Goal: Information Seeking & Learning: Find specific fact

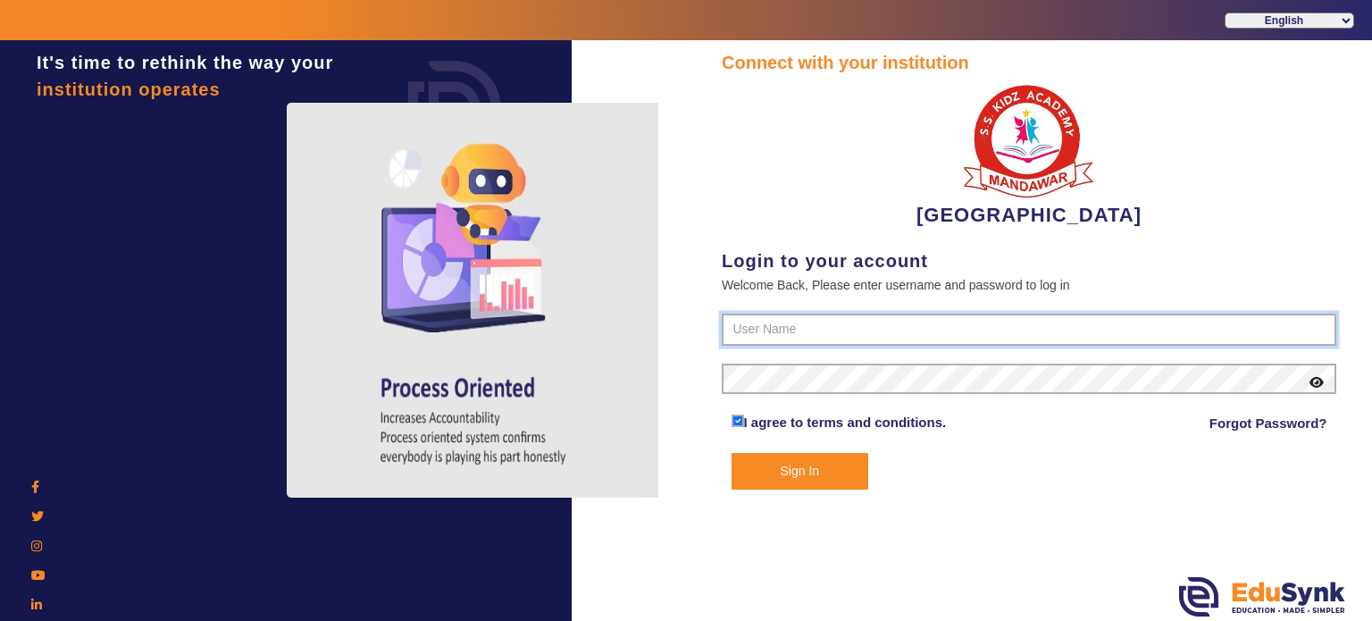
click at [816, 332] on input "text" at bounding box center [1029, 329] width 614 height 32
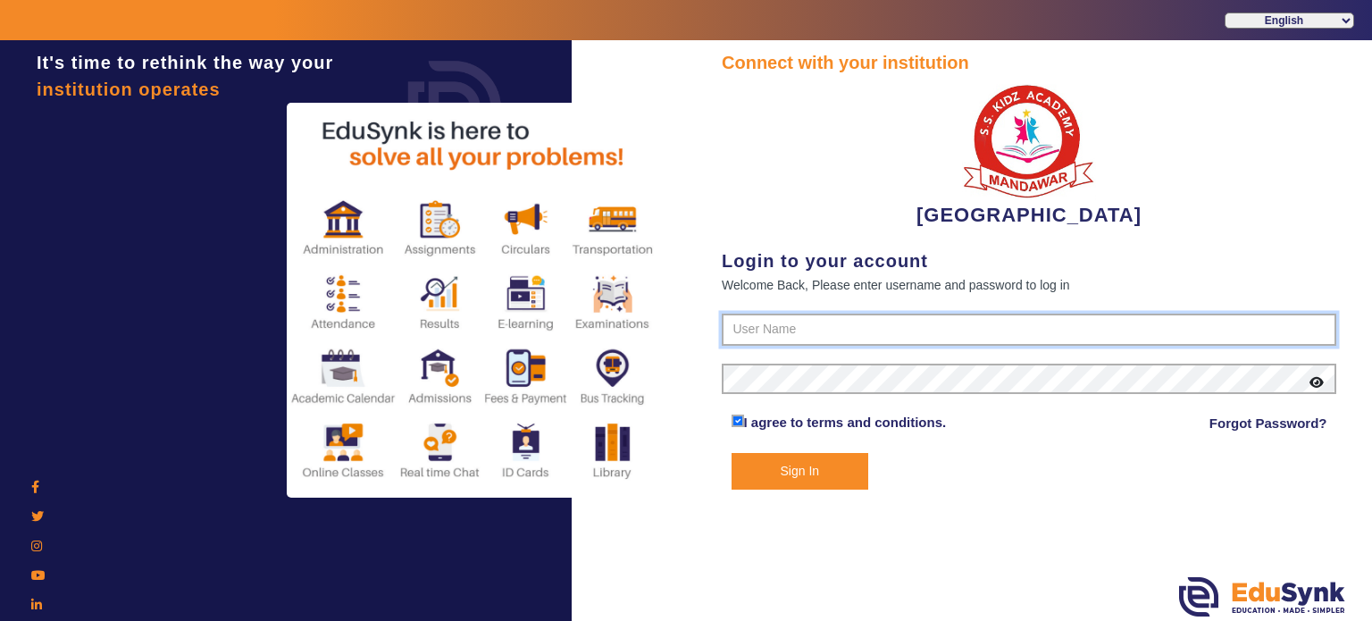
type input "9928895959"
click at [731, 453] on button "Sign In" at bounding box center [800, 471] width 138 height 37
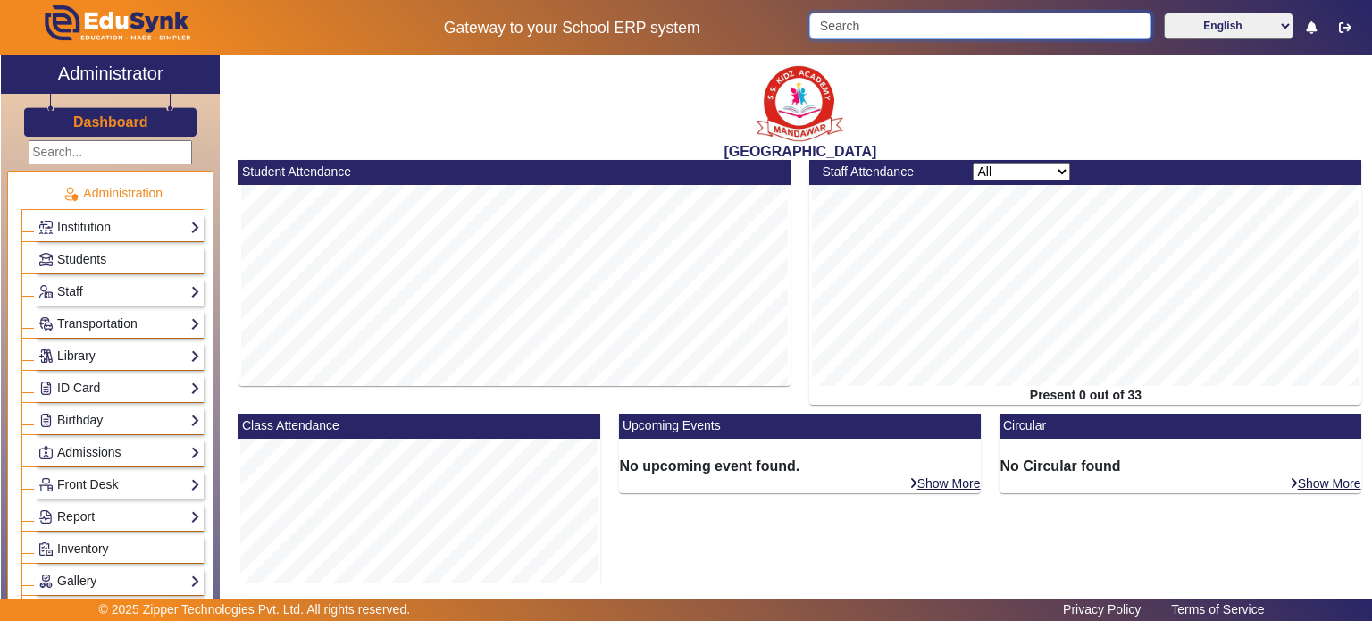
click at [871, 29] on input "Search" at bounding box center [979, 26] width 341 height 27
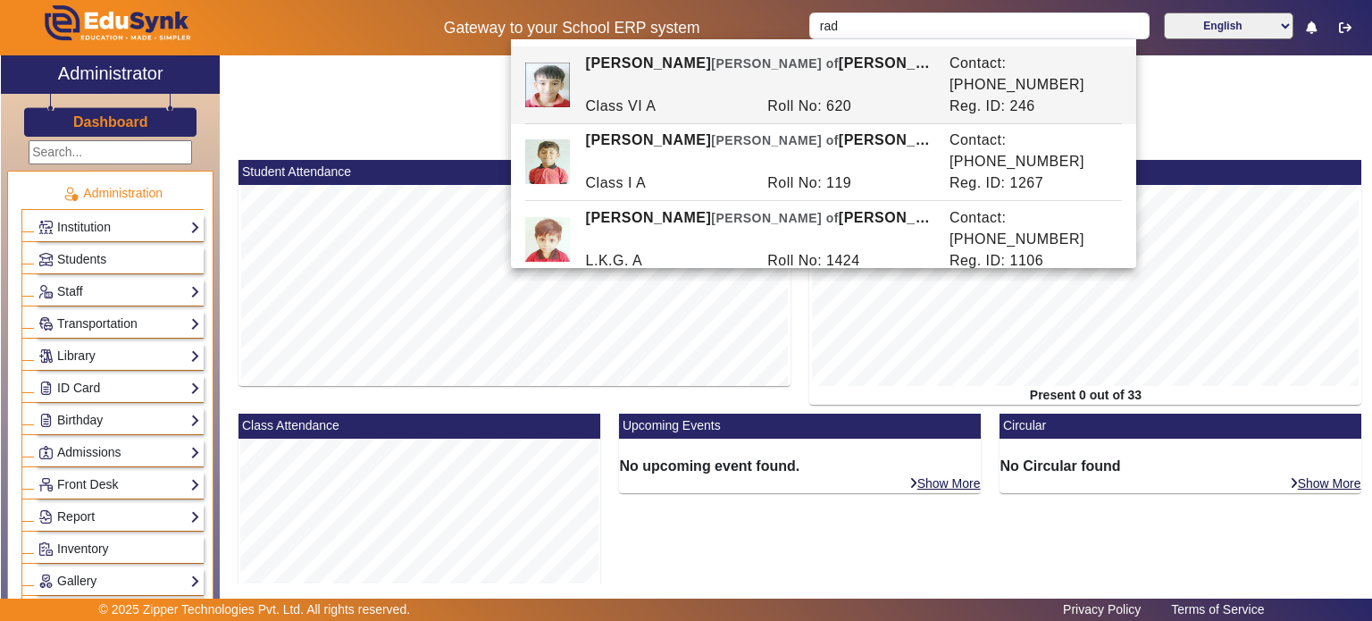
click at [882, 327] on div "Roll No: 1216" at bounding box center [849, 337] width 182 height 21
type input "[PERSON_NAME]"
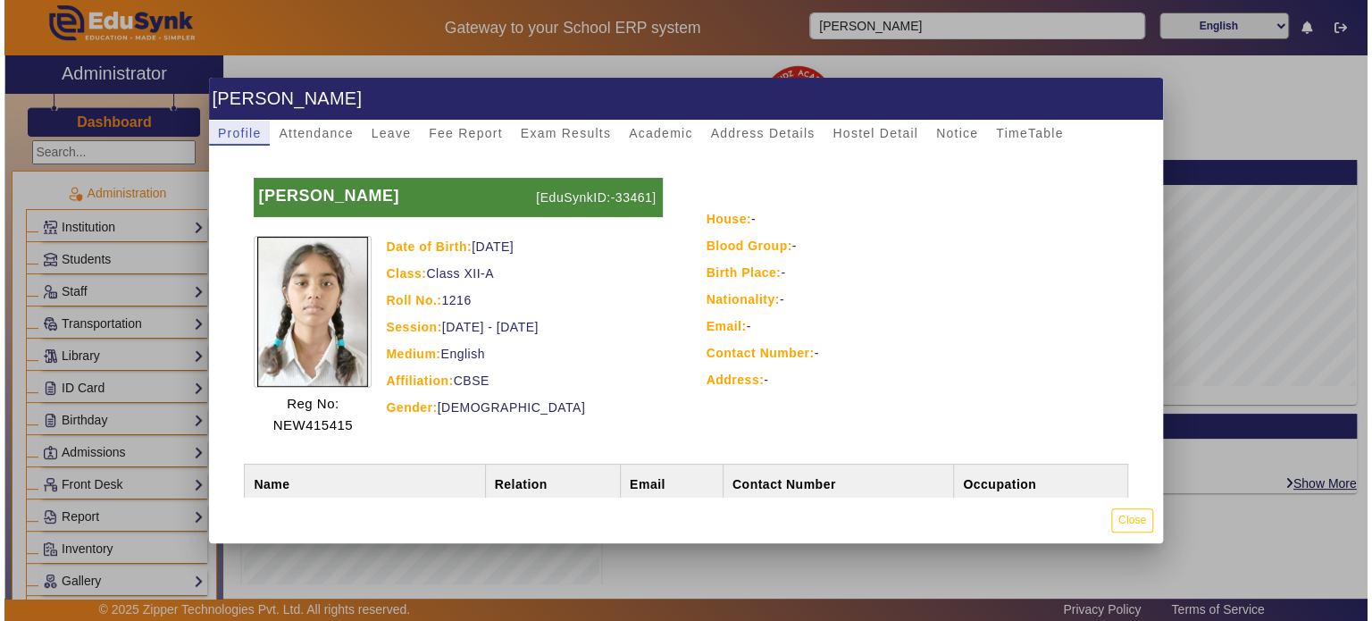
scroll to position [118, 0]
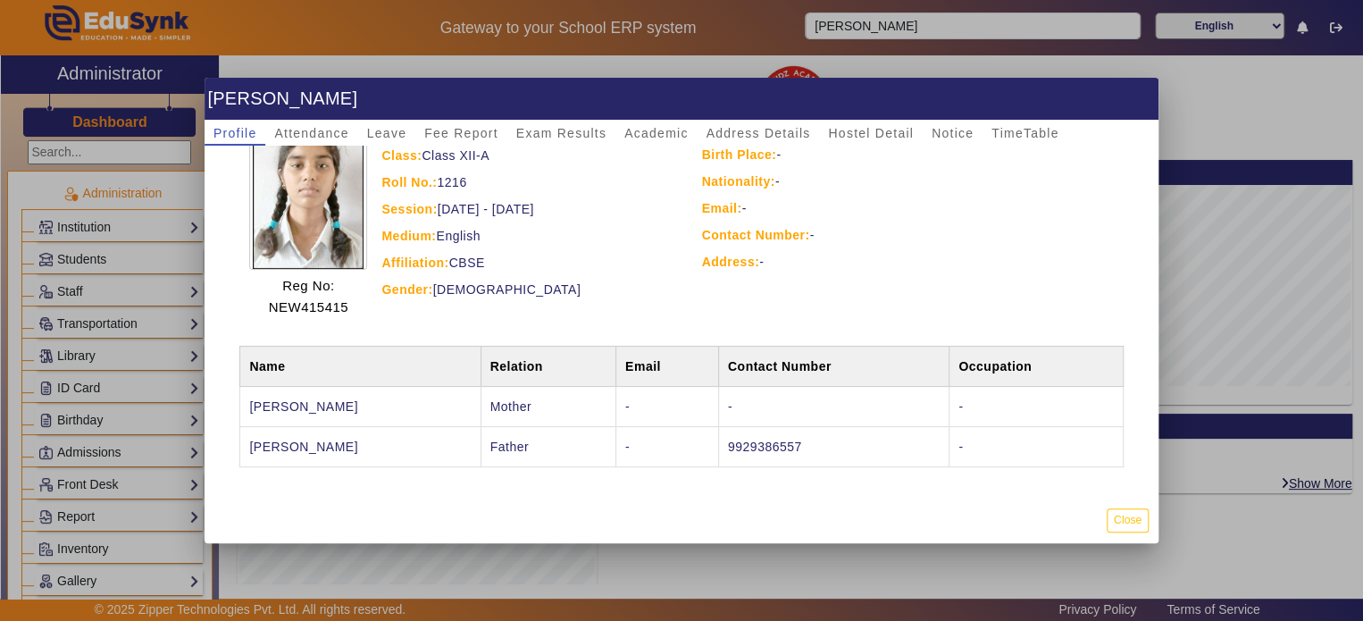
click at [783, 443] on td "9929386557" at bounding box center [833, 446] width 230 height 40
copy td "9929386557"
click at [1143, 517] on button "Close" at bounding box center [1128, 520] width 42 height 24
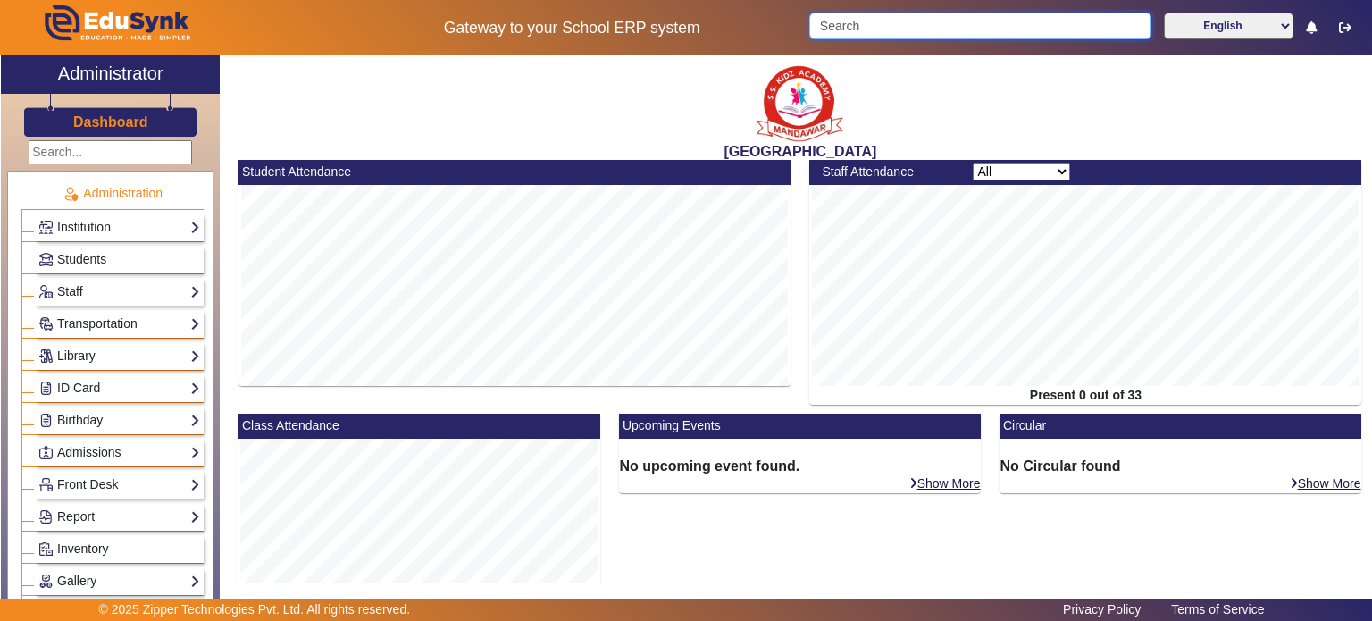
paste input "9929386557"
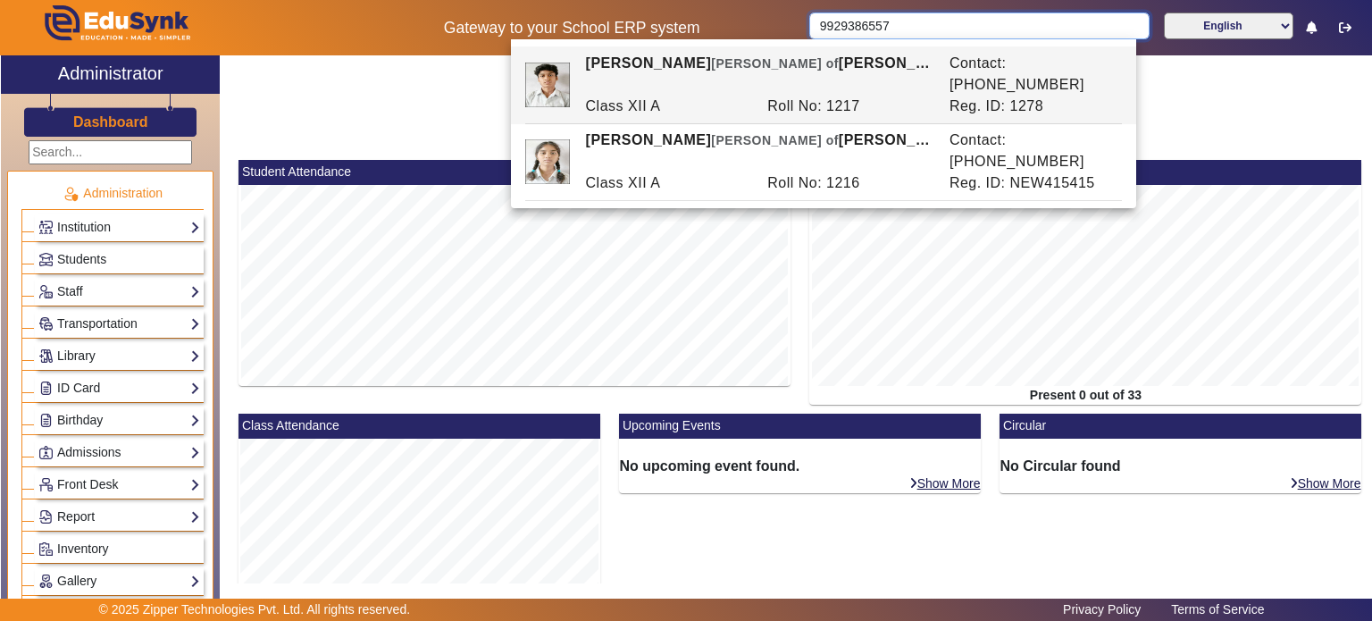
type input "9929386557"
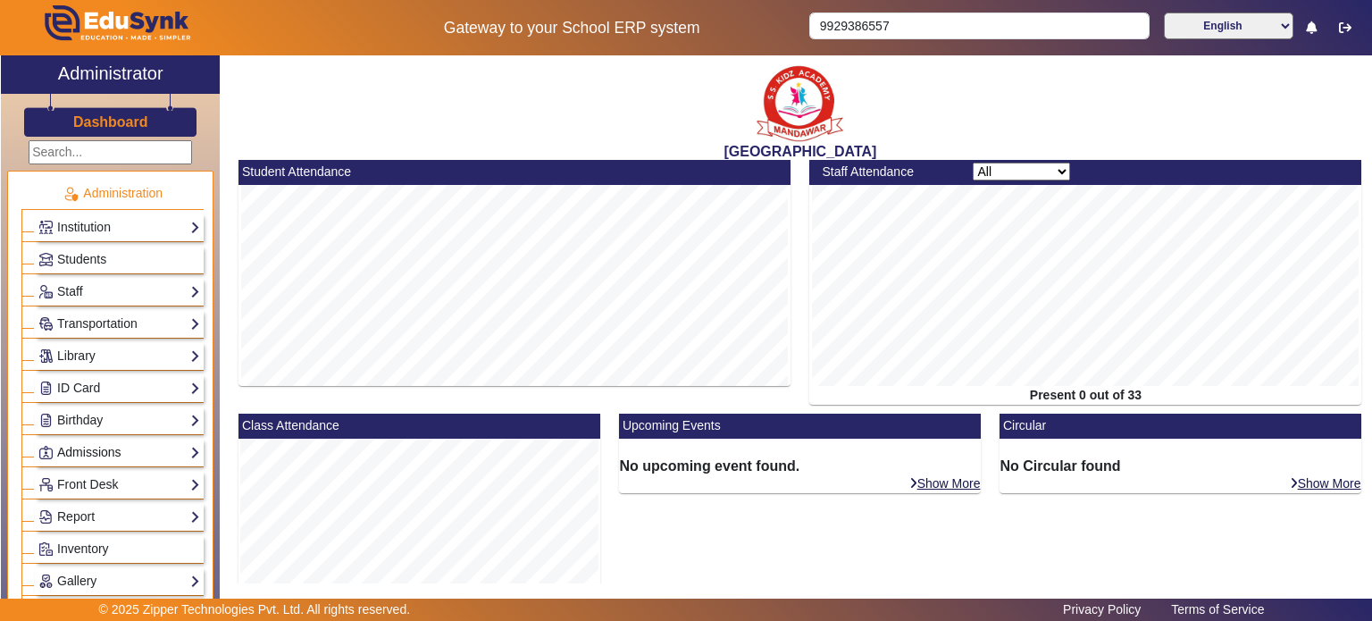
drag, startPoint x: 130, startPoint y: 332, endPoint x: 113, endPoint y: 454, distance: 122.6
click at [113, 454] on link "Admissions" at bounding box center [119, 452] width 162 height 21
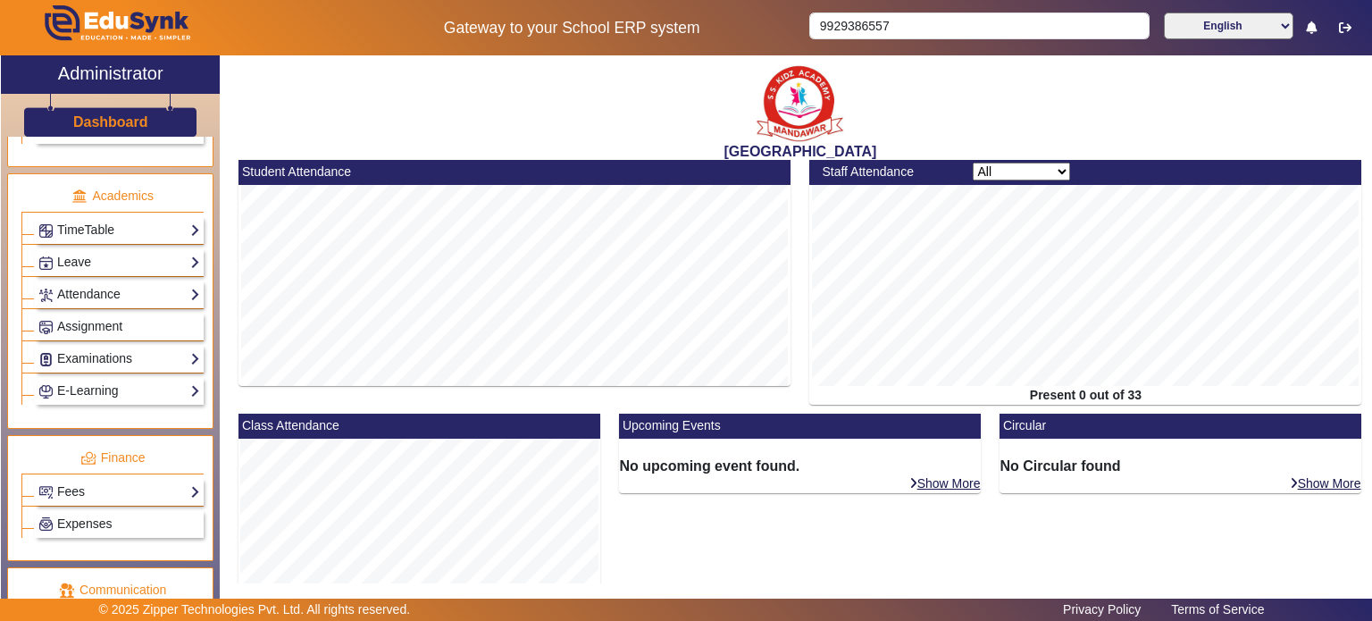
scroll to position [722, 0]
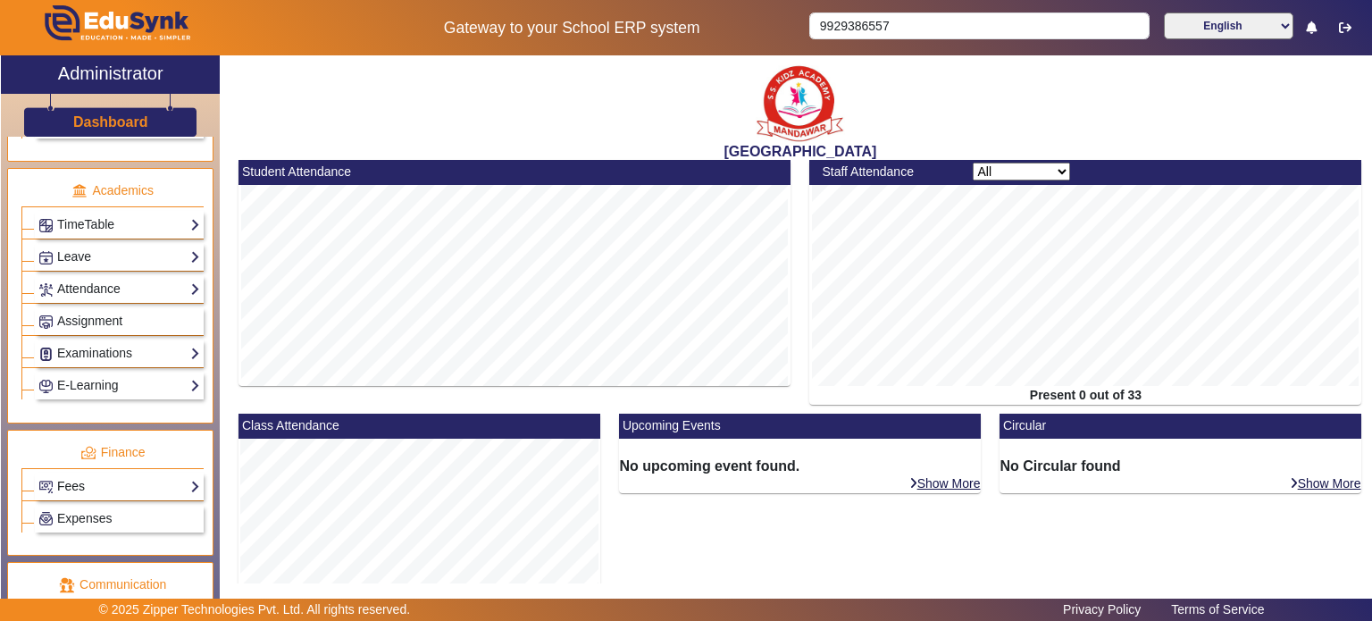
click at [111, 481] on link "Fees" at bounding box center [119, 486] width 162 height 21
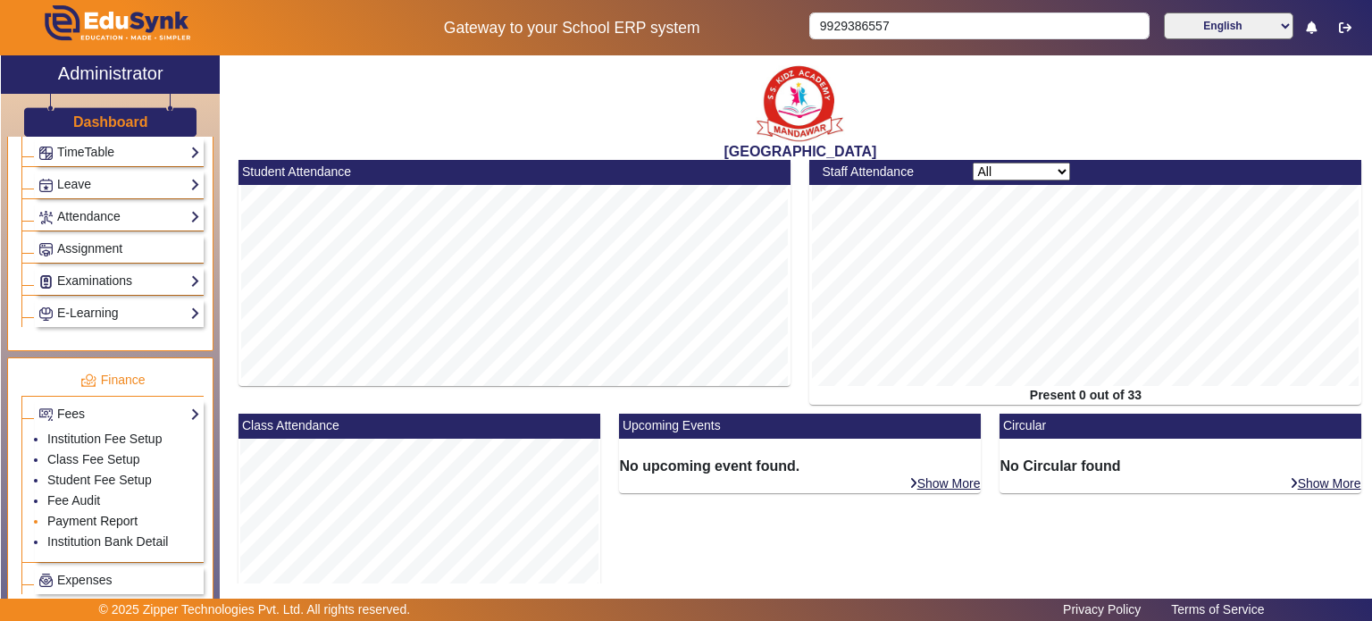
click at [86, 514] on link "Payment Report" at bounding box center [92, 521] width 90 height 14
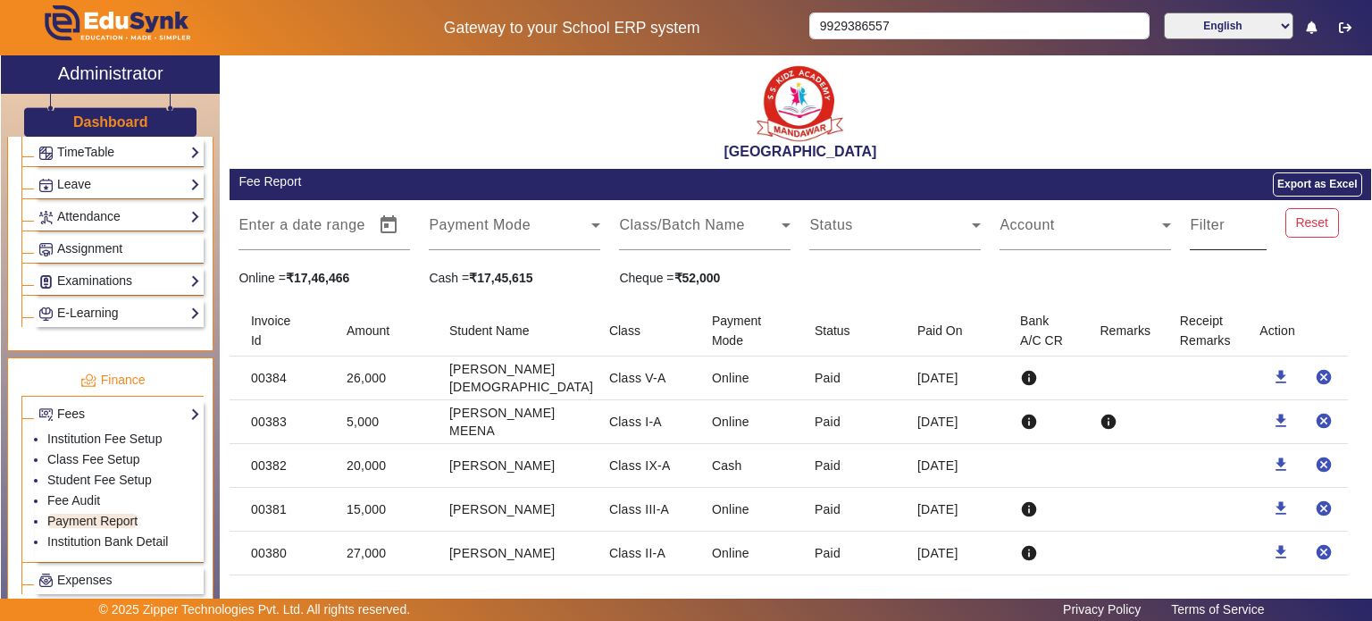
click at [1199, 230] on mat-label "Filter" at bounding box center [1207, 224] width 35 height 15
click at [1199, 230] on input "Filter" at bounding box center [1228, 231] width 77 height 21
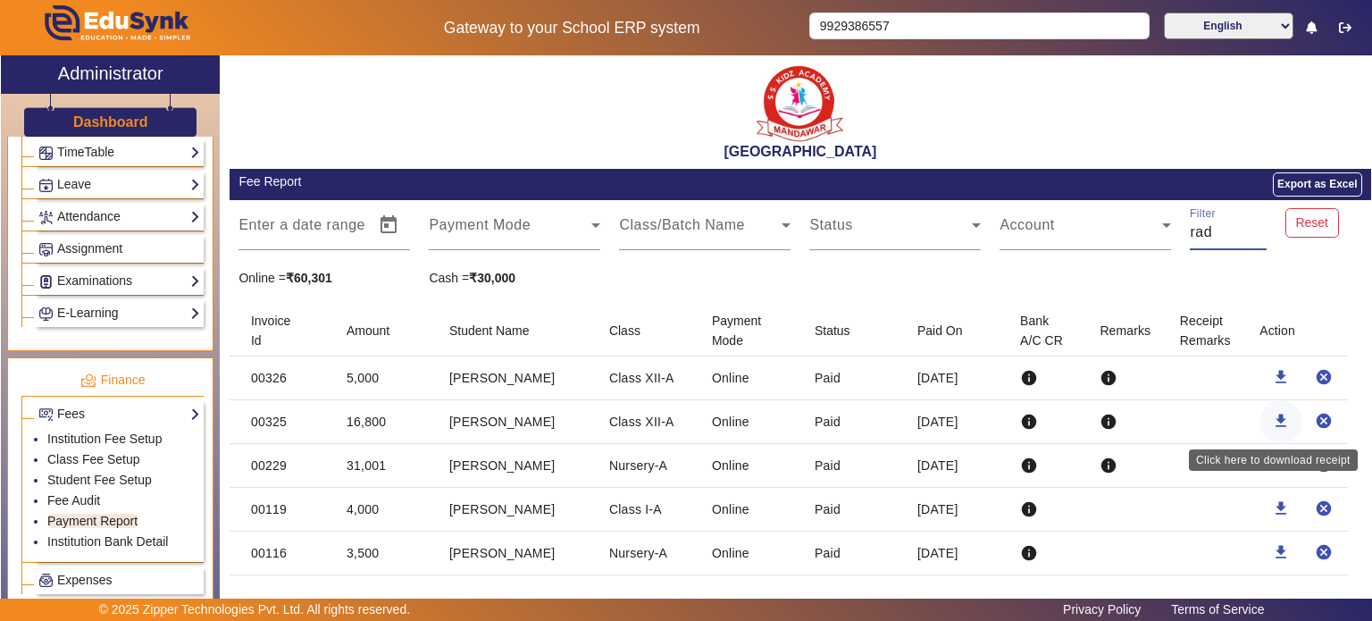
type input "rad"
click at [1272, 420] on mat-icon "download" at bounding box center [1281, 421] width 18 height 18
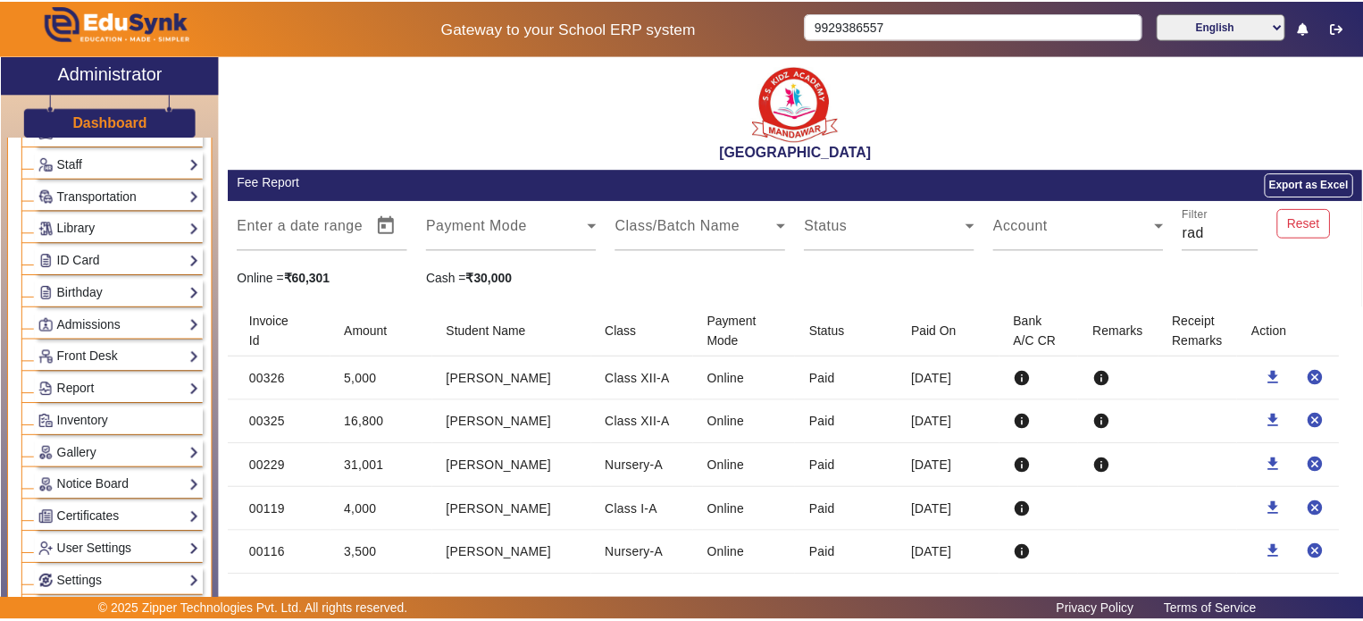
scroll to position [88, 0]
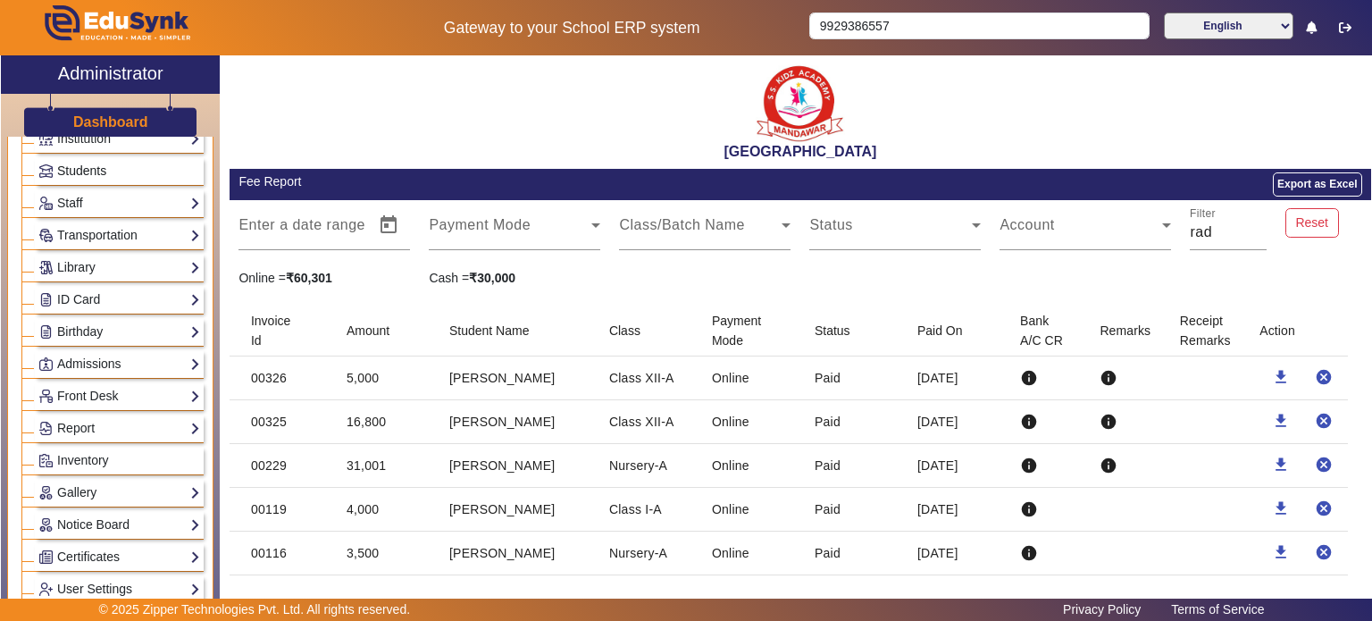
click at [93, 177] on link "Students" at bounding box center [119, 171] width 162 height 21
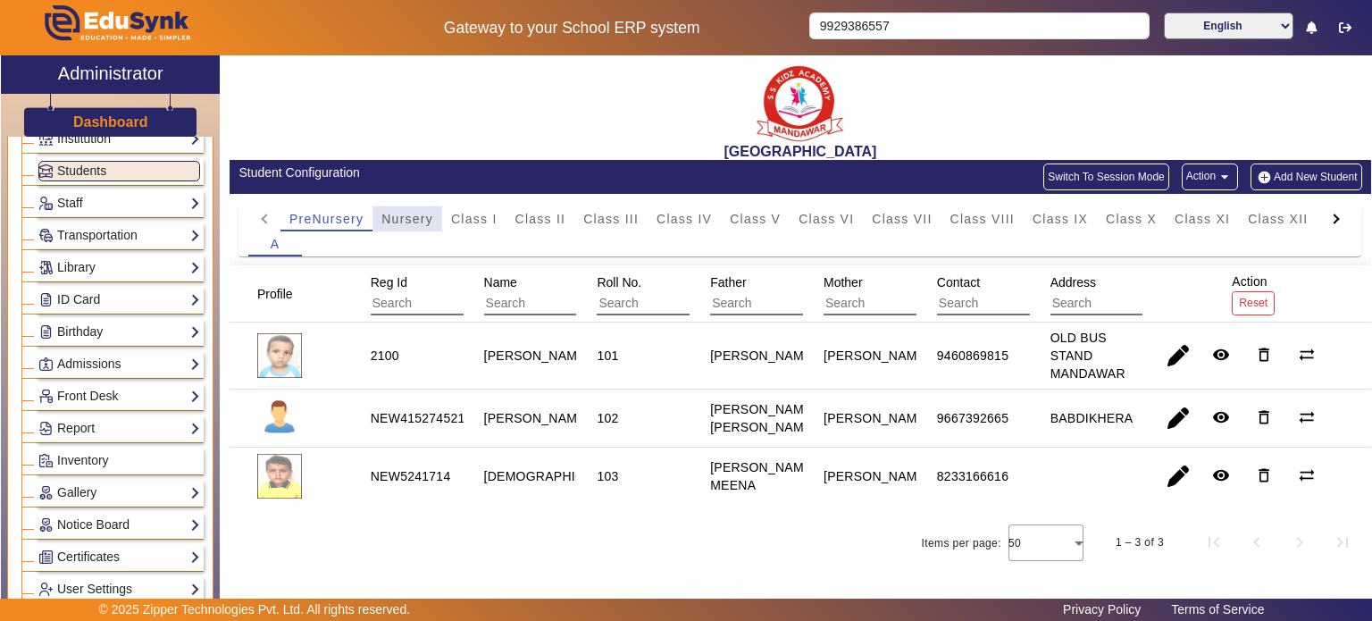
click at [404, 223] on span "Nursery" at bounding box center [407, 219] width 52 height 13
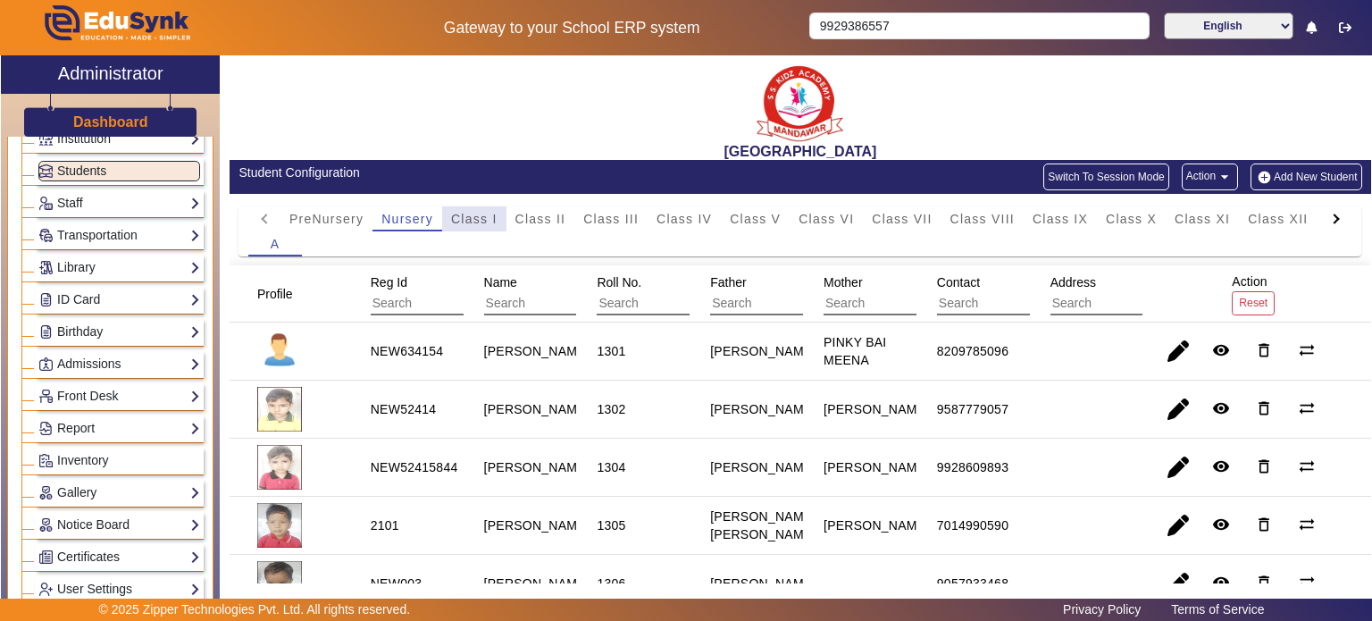
click at [493, 228] on span "Class I" at bounding box center [474, 218] width 46 height 25
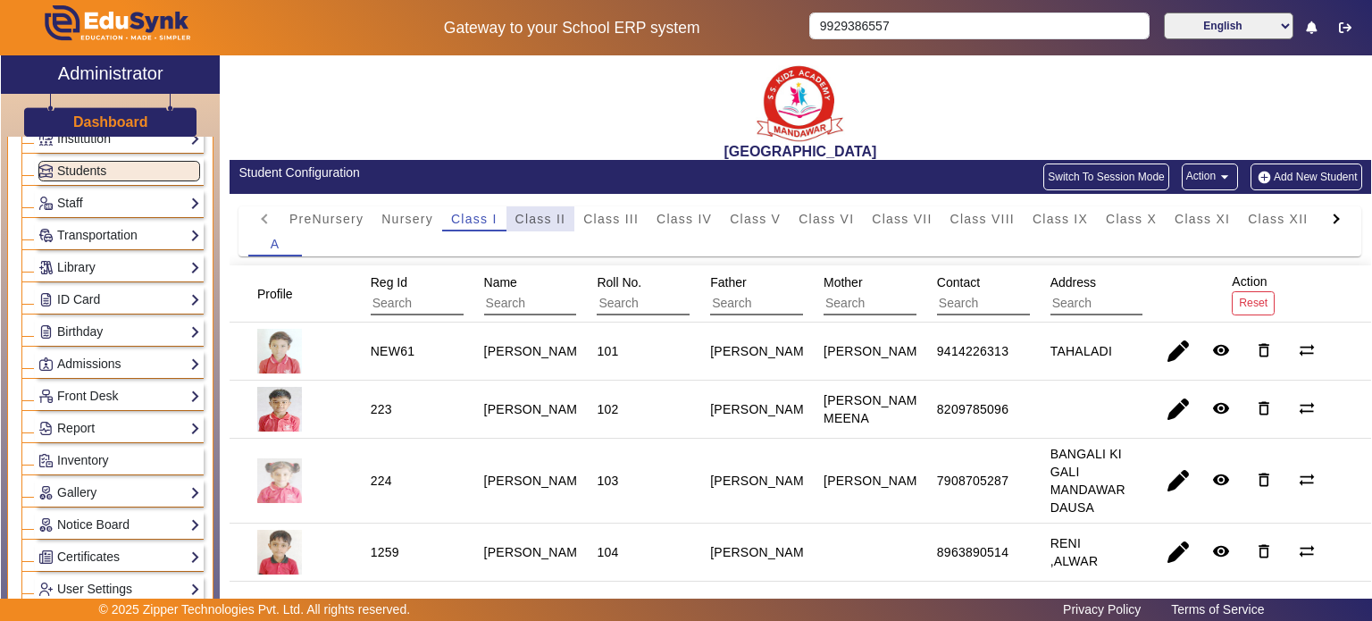
click at [553, 224] on span "Class II" at bounding box center [540, 219] width 51 height 13
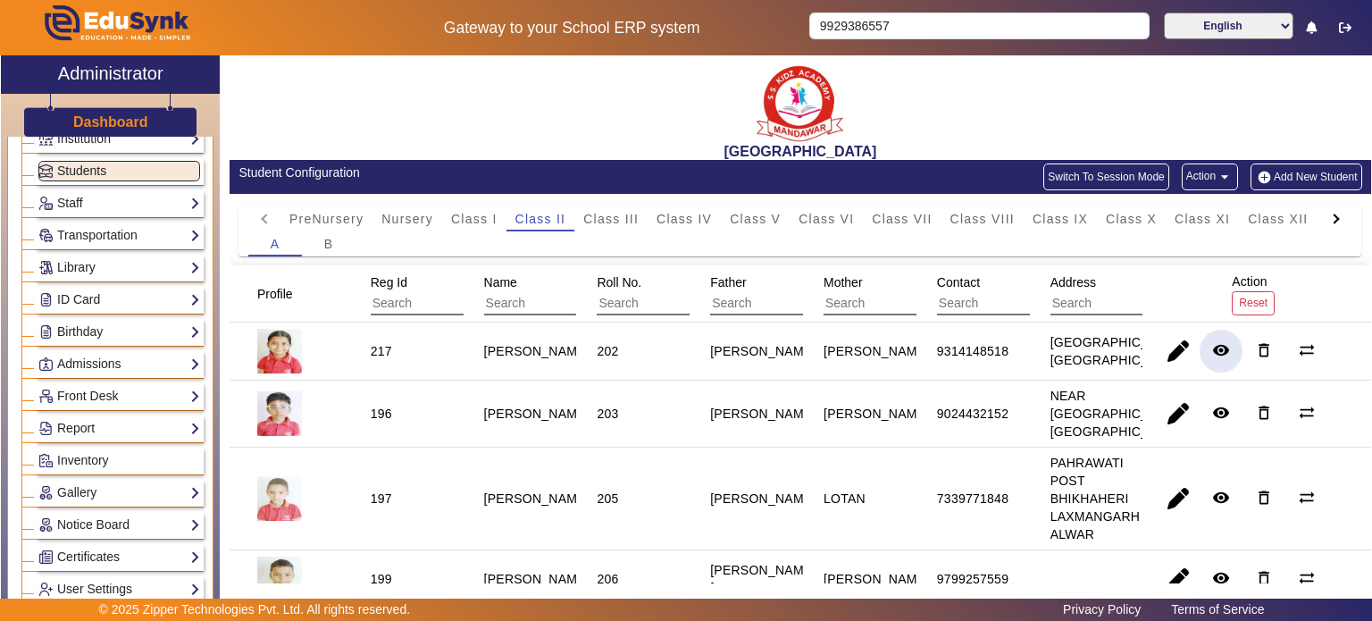
click at [1224, 372] on span "button" at bounding box center [1220, 351] width 43 height 43
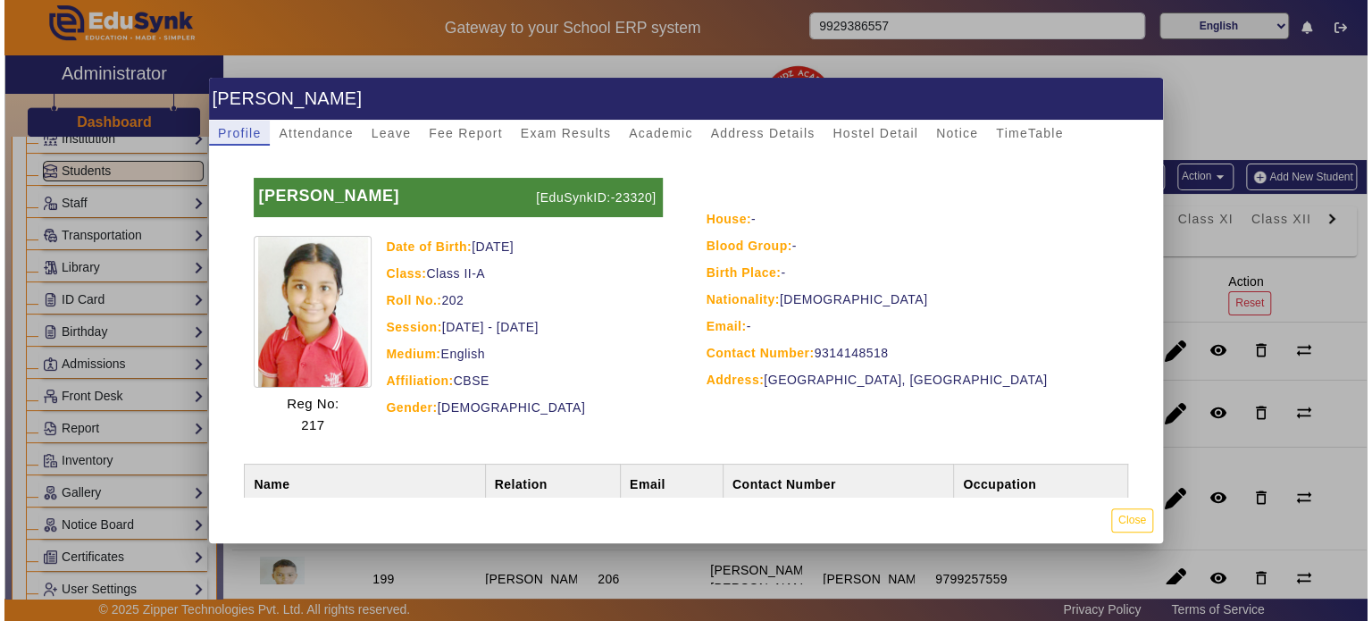
scroll to position [118, 0]
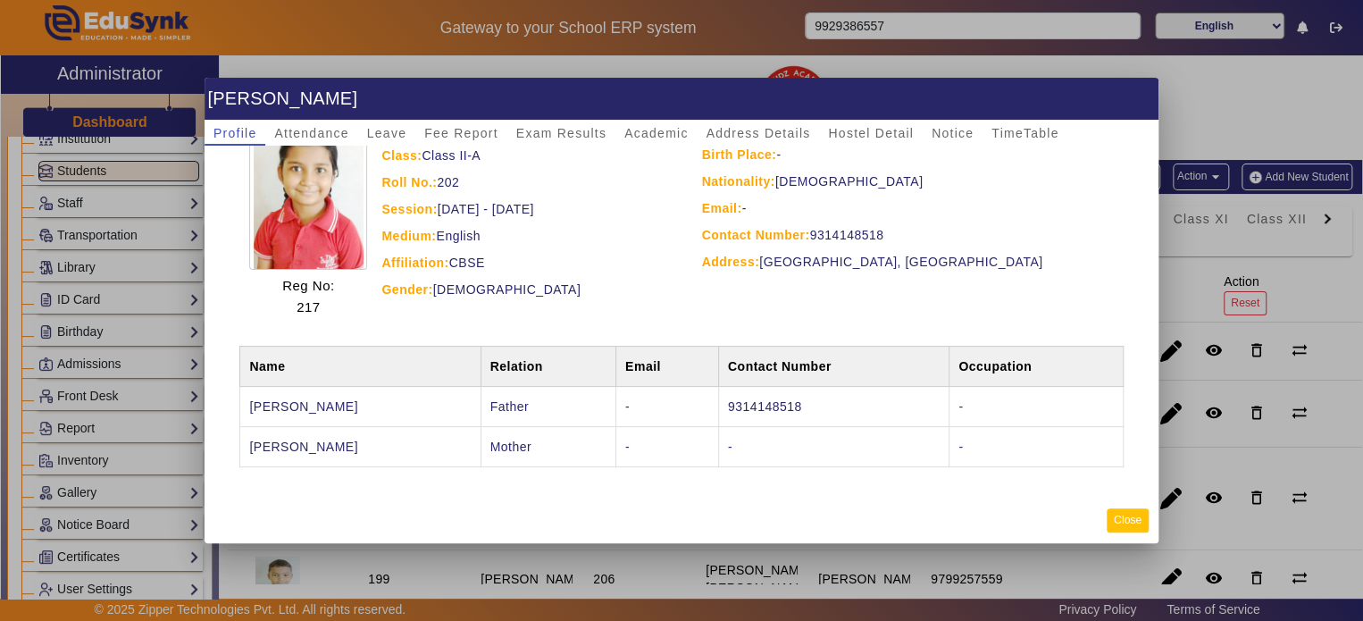
click at [1124, 513] on button "Close" at bounding box center [1128, 520] width 42 height 24
